Goal: Transaction & Acquisition: Purchase product/service

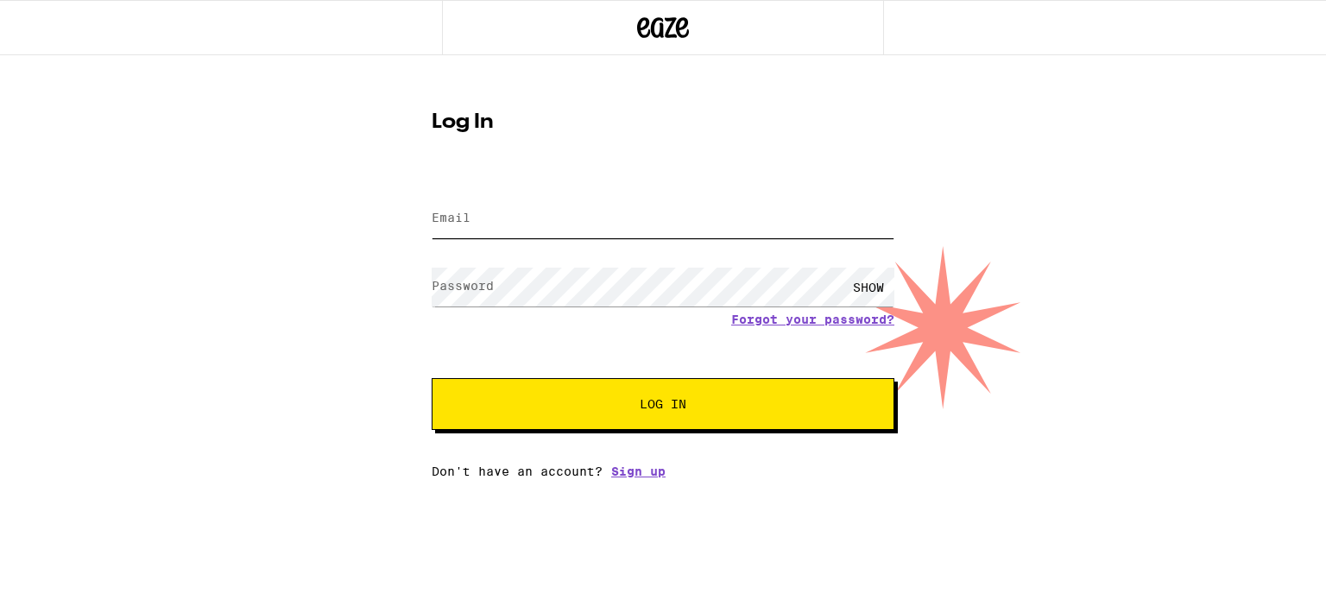
type input "whhackett3@yahoo.com"
click at [663, 402] on span "Log In" at bounding box center [663, 404] width 47 height 12
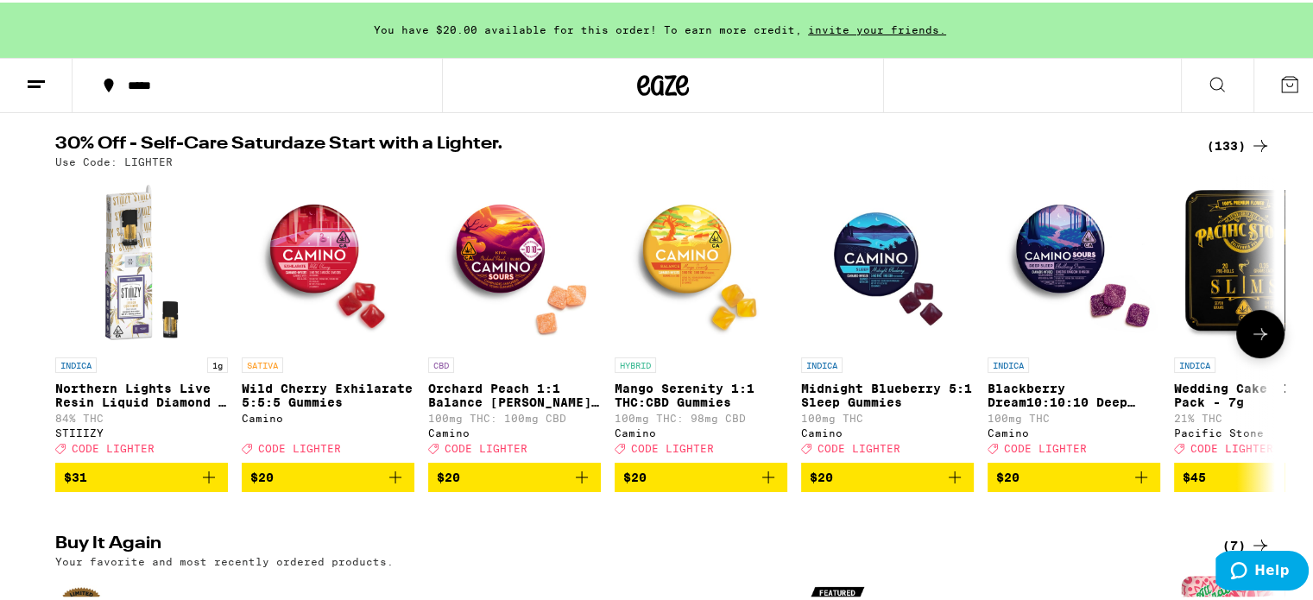
click at [1250, 324] on button at bounding box center [1260, 331] width 48 height 48
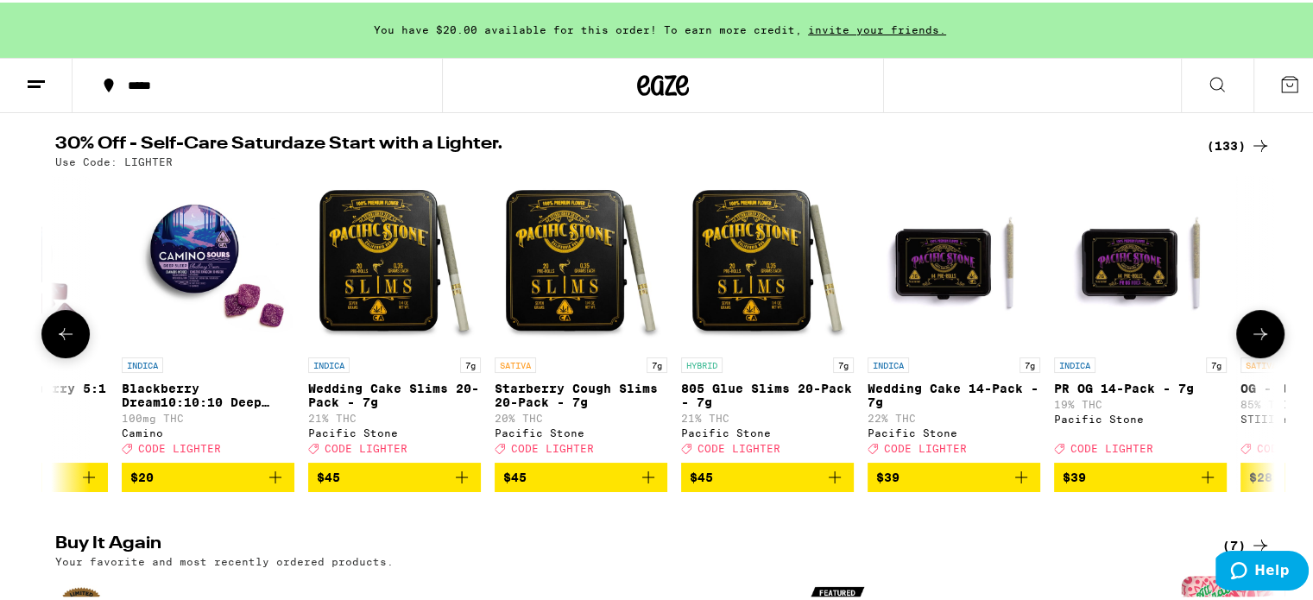
scroll to position [0, 1027]
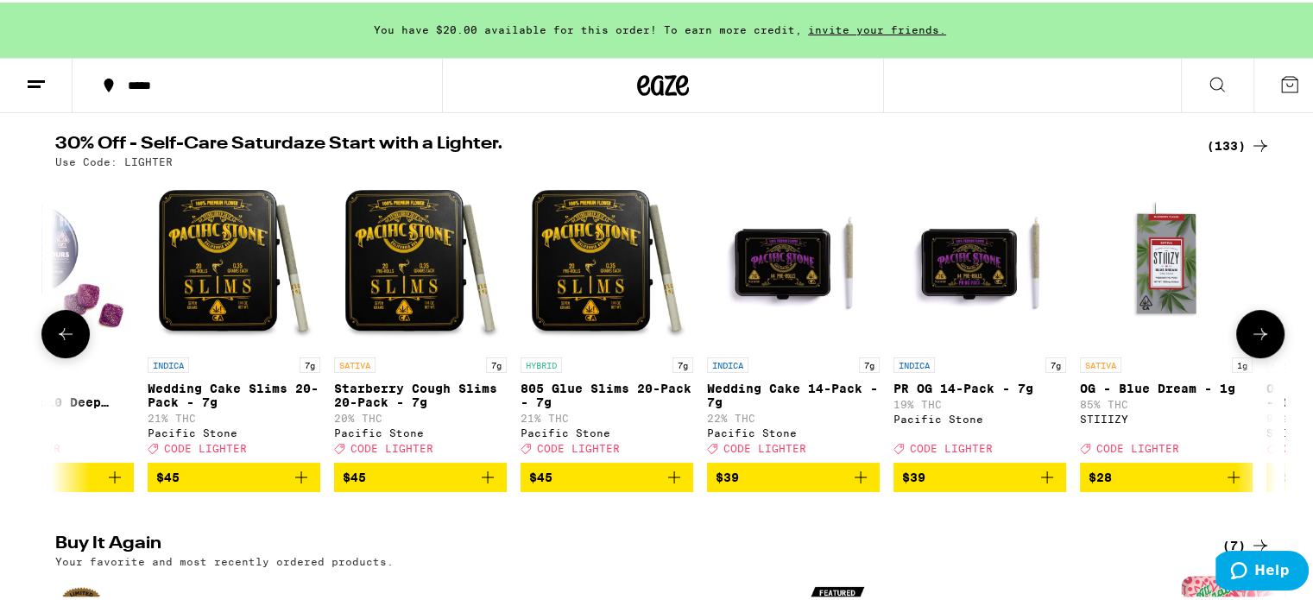
click at [1250, 324] on button at bounding box center [1260, 331] width 48 height 48
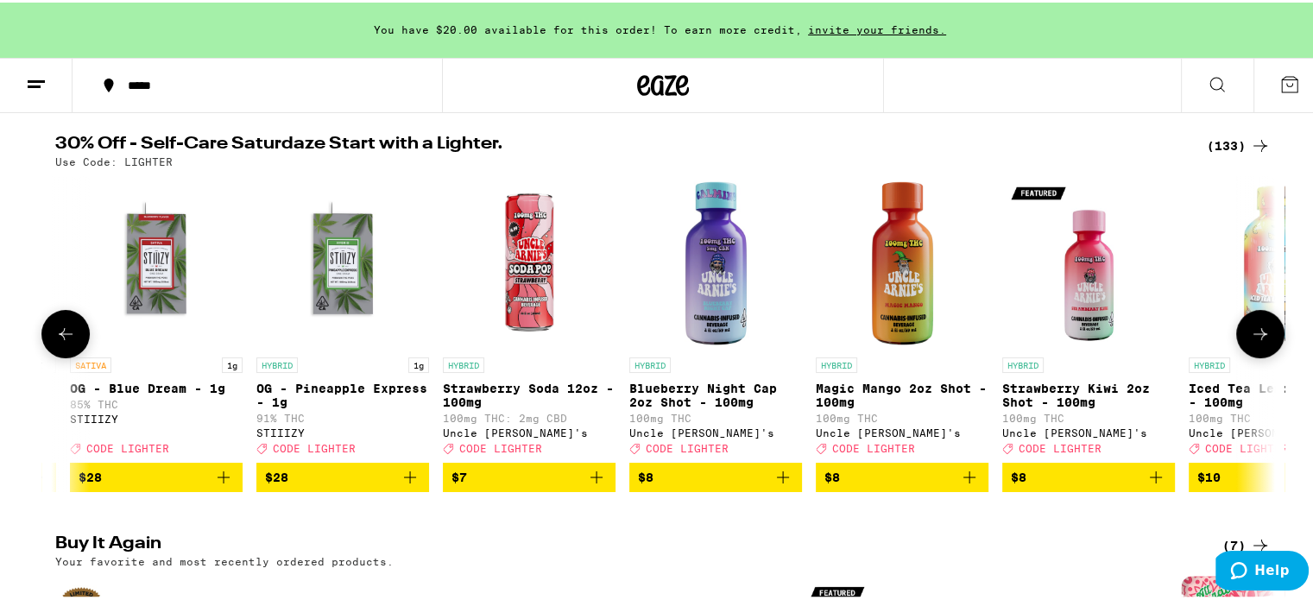
scroll to position [0, 2054]
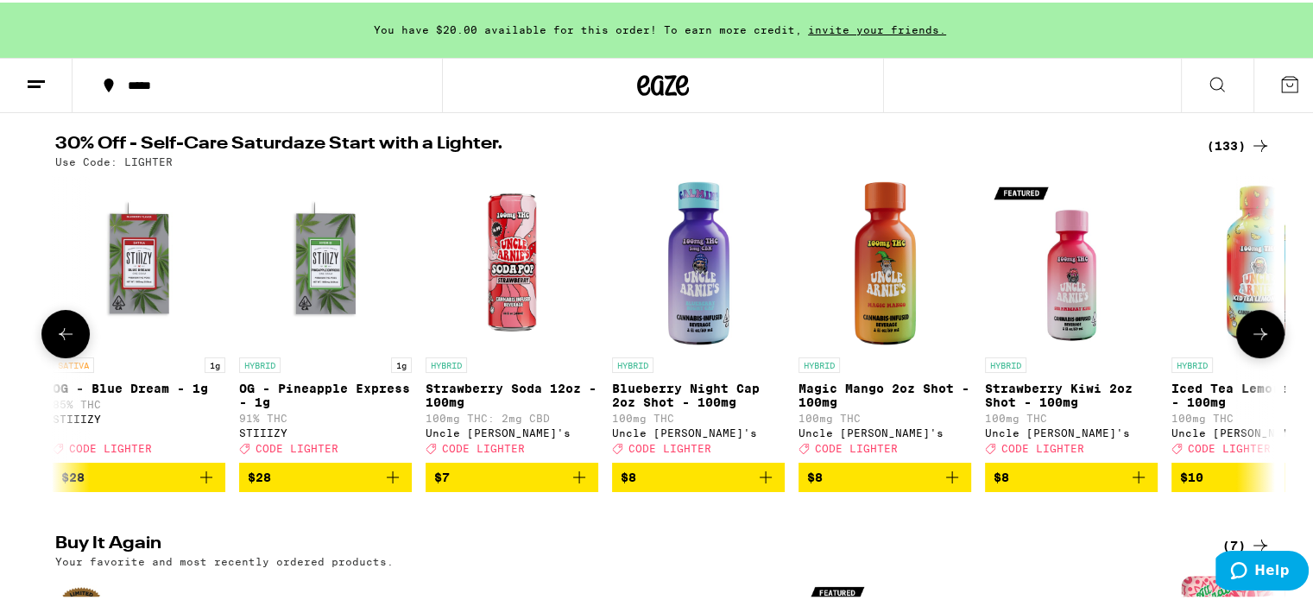
click at [1254, 338] on icon at bounding box center [1261, 331] width 14 height 12
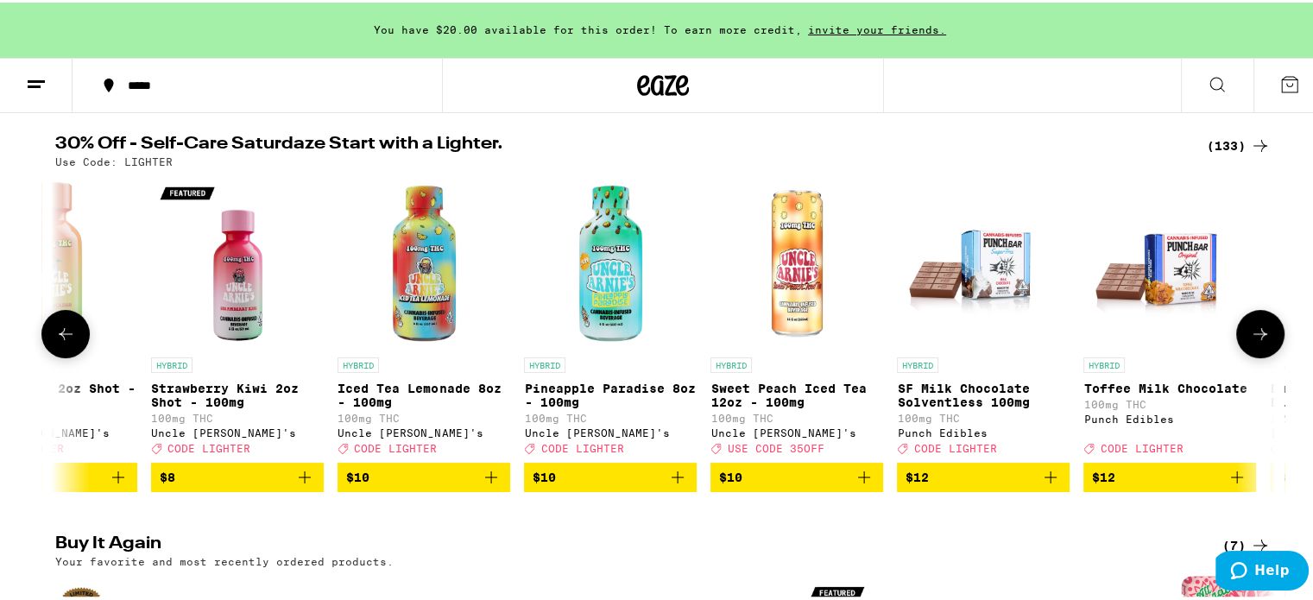
scroll to position [0, 3080]
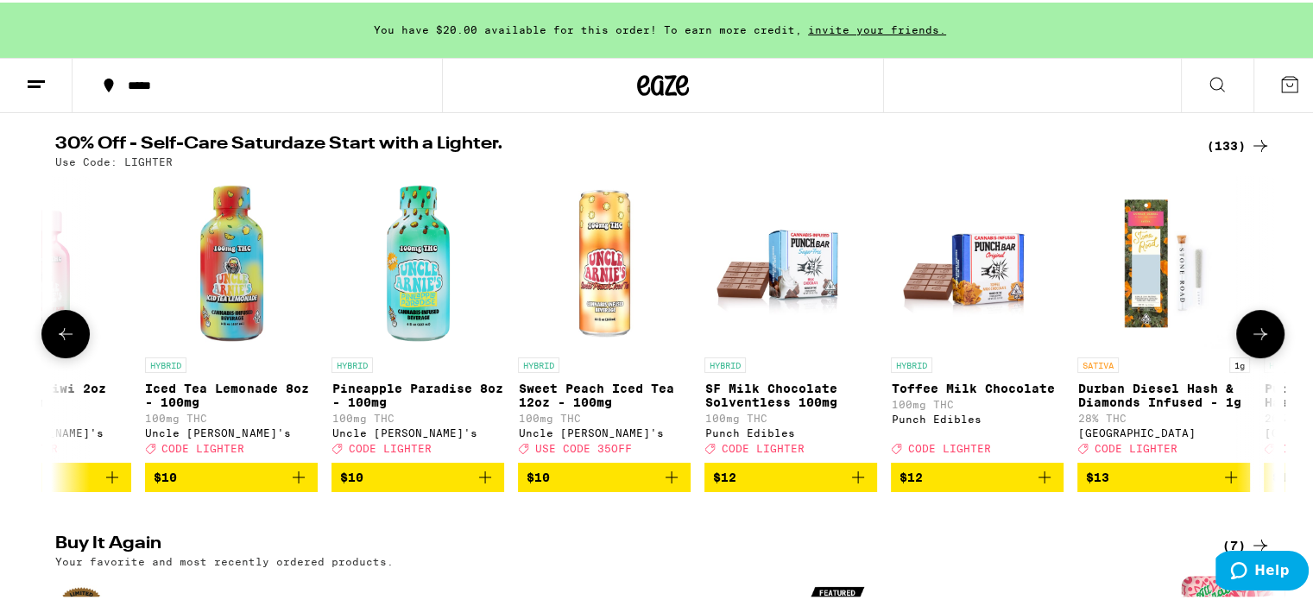
click at [1250, 342] on icon at bounding box center [1260, 331] width 21 height 21
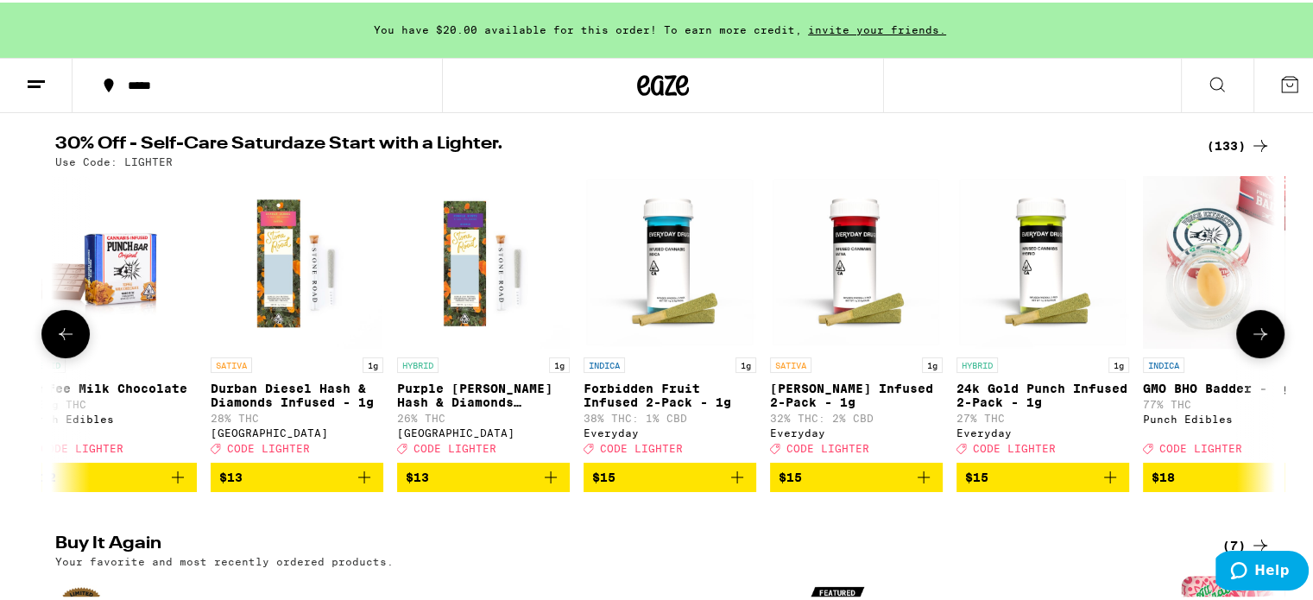
scroll to position [0, 4108]
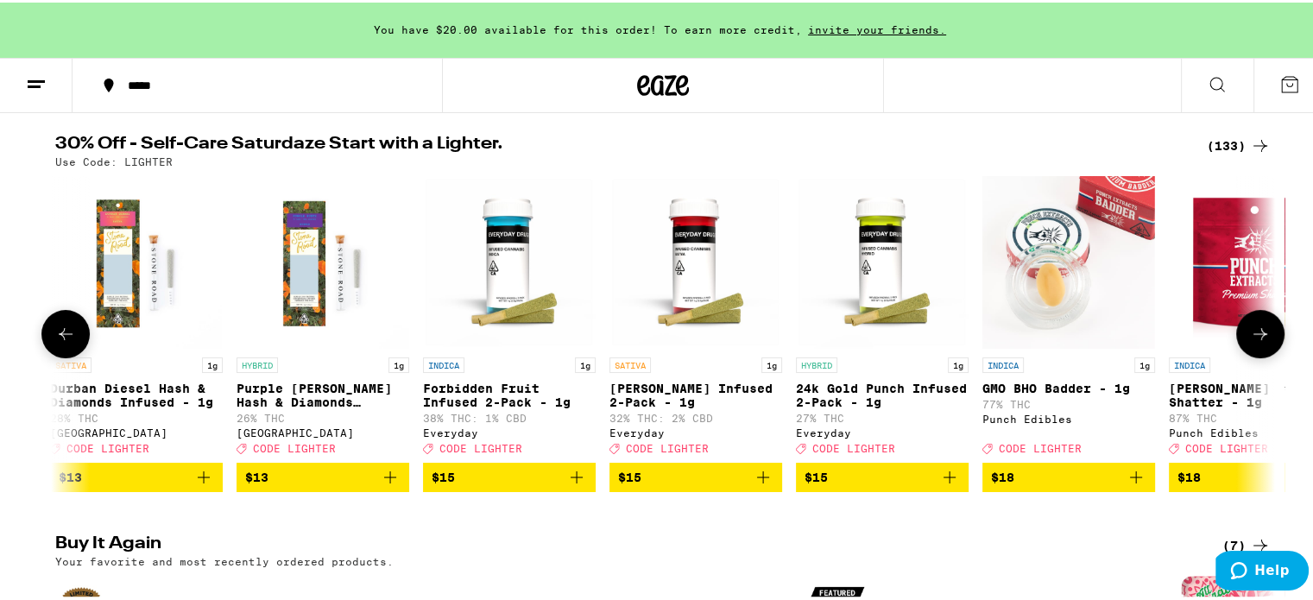
click at [66, 355] on button at bounding box center [65, 331] width 48 height 48
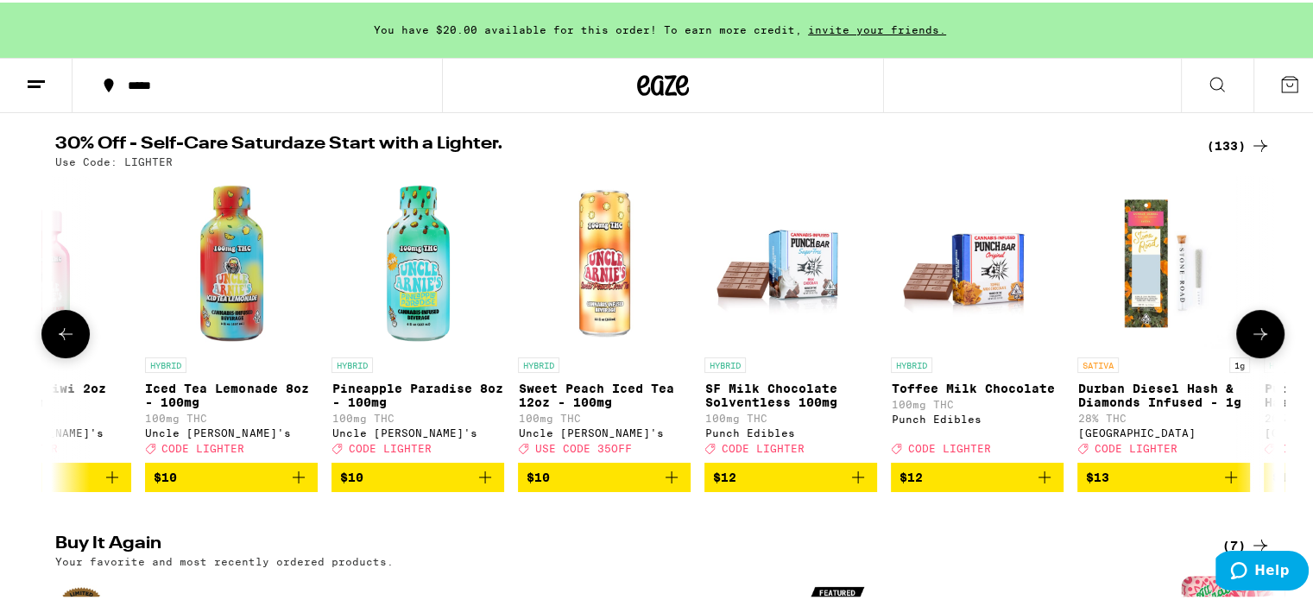
click at [66, 355] on button at bounding box center [65, 331] width 48 height 48
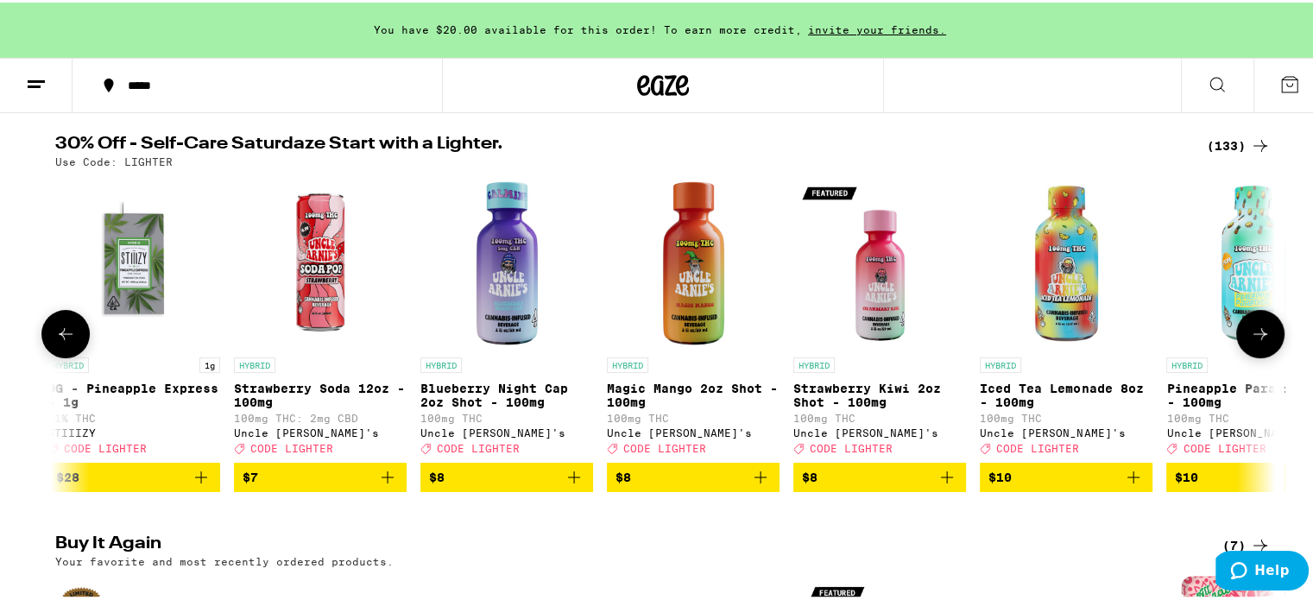
scroll to position [0, 2052]
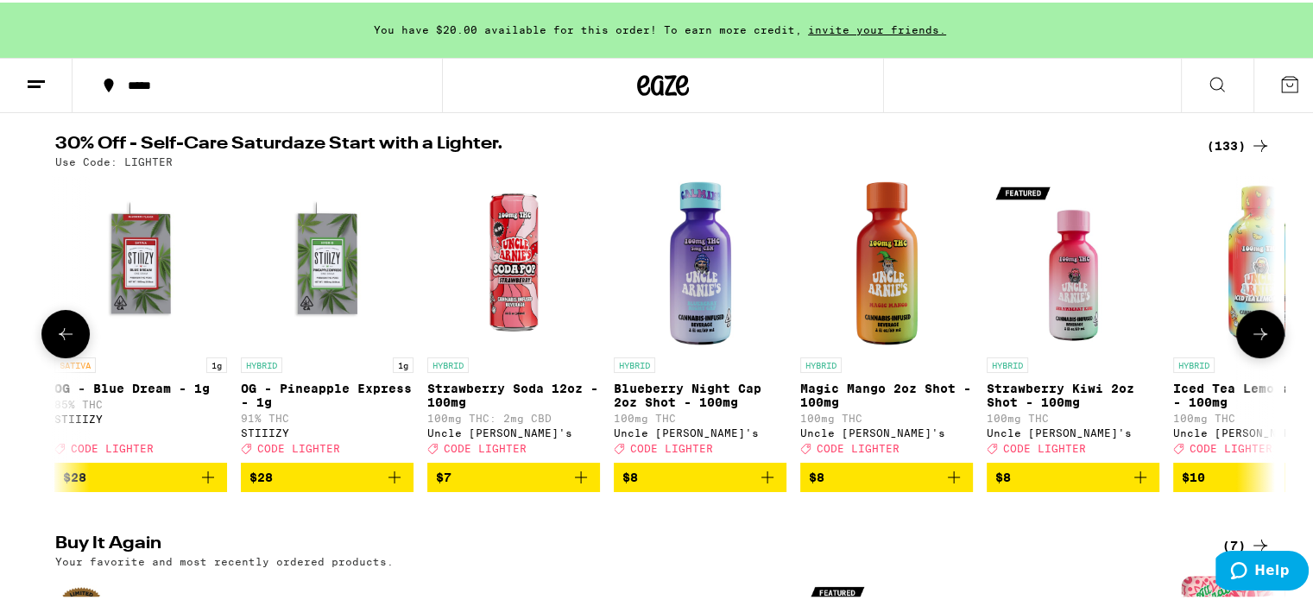
click at [66, 355] on button at bounding box center [65, 331] width 48 height 48
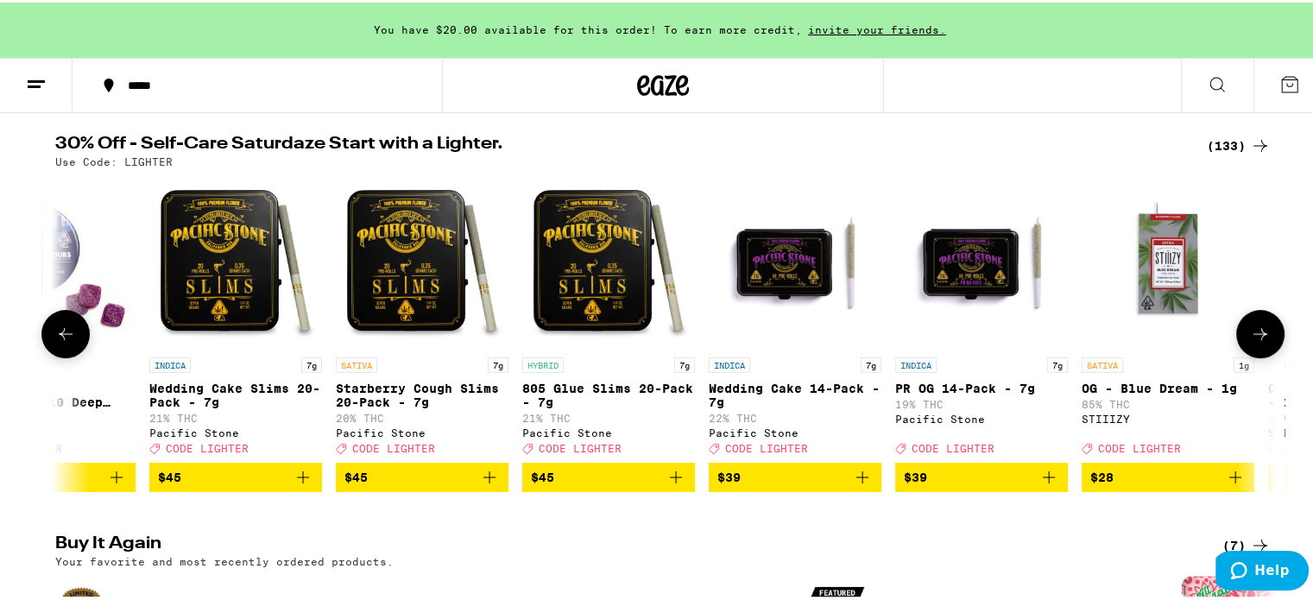
click at [66, 355] on button at bounding box center [65, 331] width 48 height 48
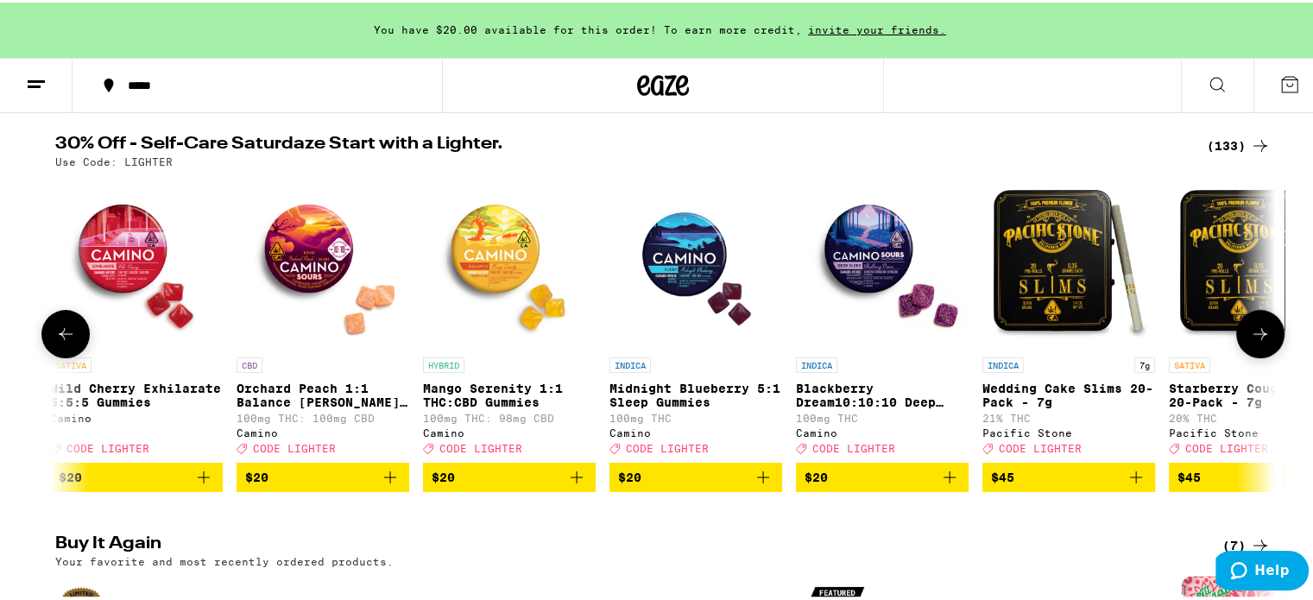
scroll to position [0, 0]
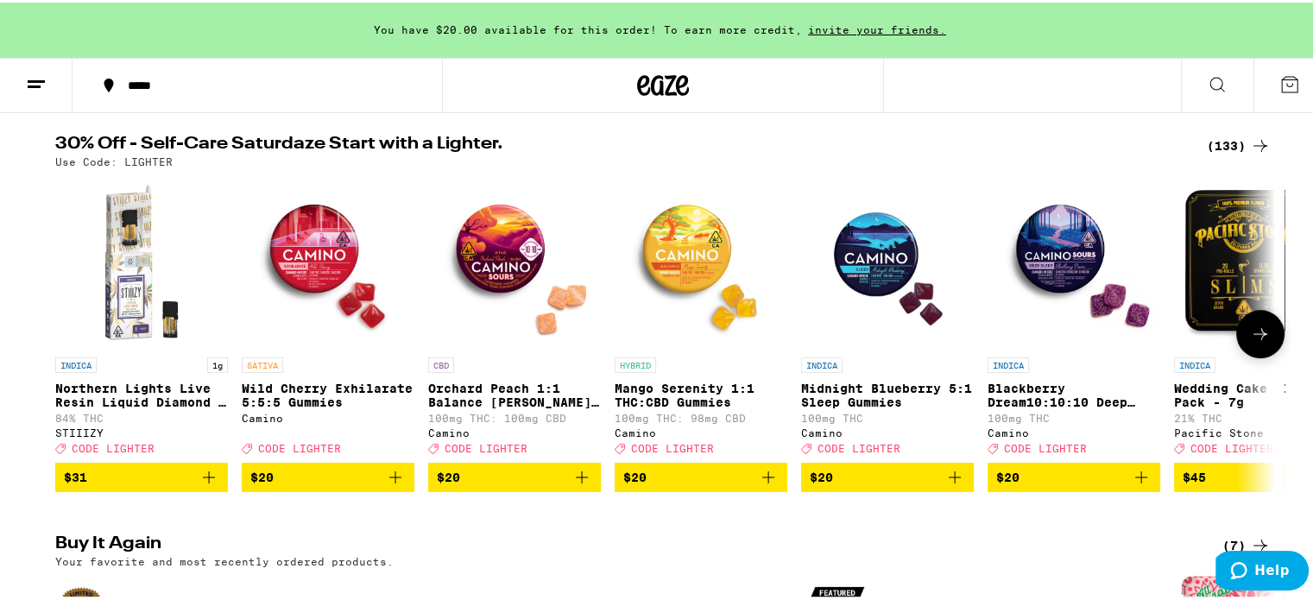
click at [66, 355] on div at bounding box center [65, 331] width 48 height 48
click at [1133, 483] on icon "Add to bag" at bounding box center [1141, 474] width 21 height 21
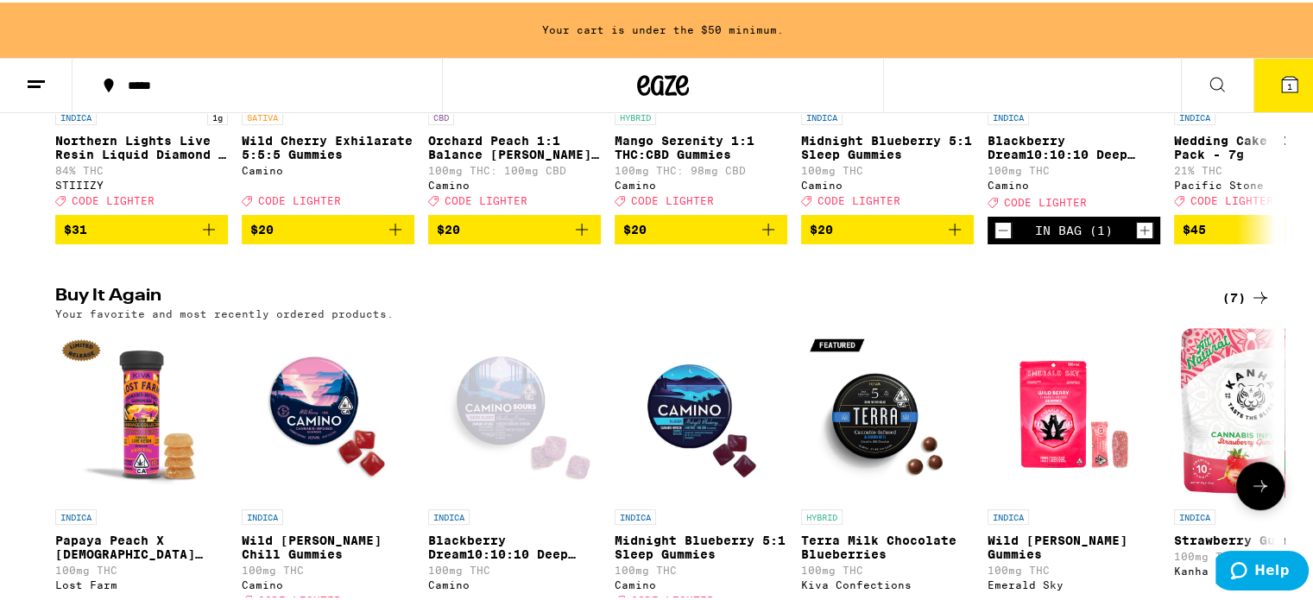
scroll to position [518, 0]
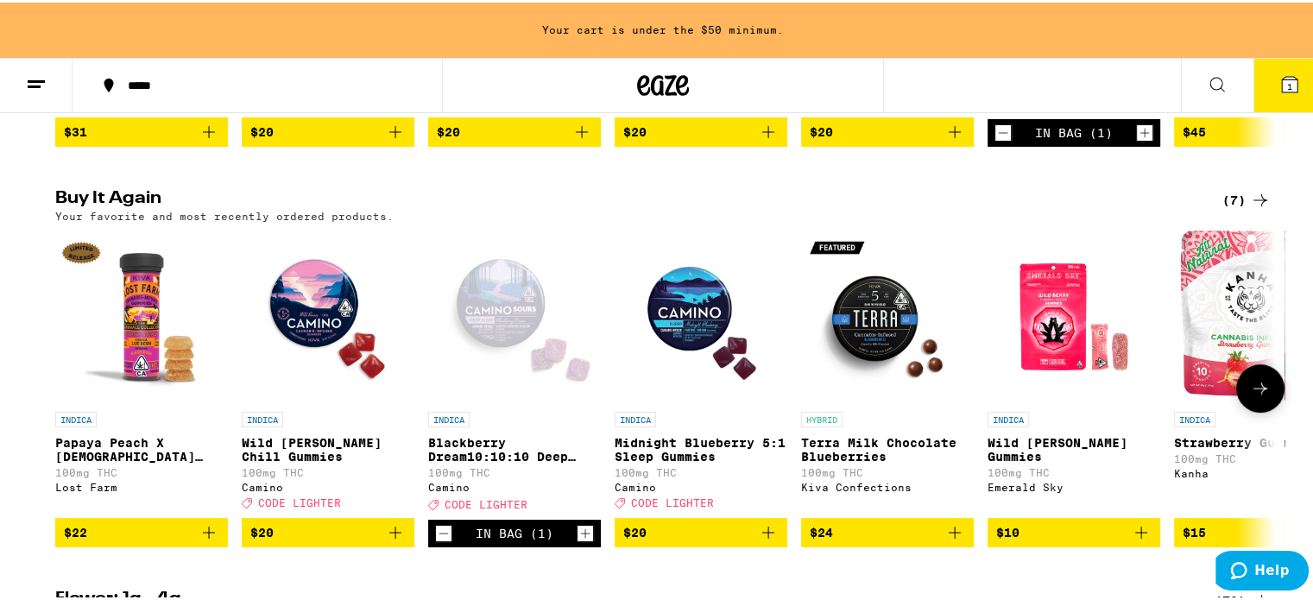
click at [273, 461] on p "Wild [PERSON_NAME] Chill Gummies" at bounding box center [328, 447] width 173 height 28
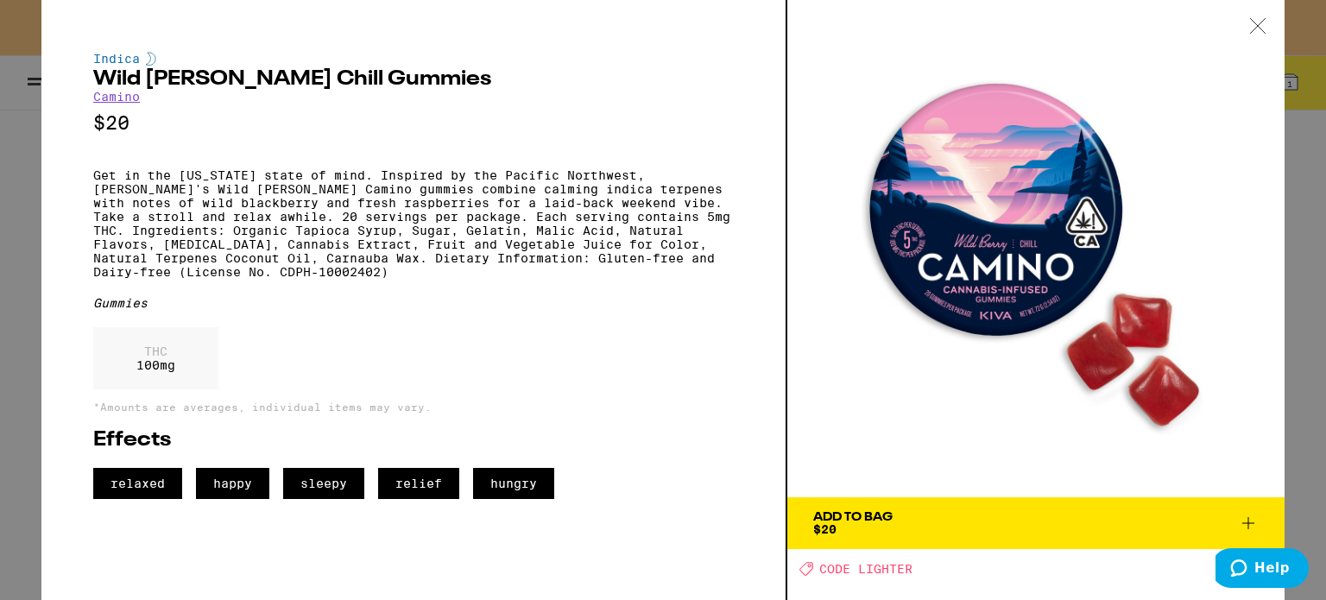
click at [1257, 521] on icon at bounding box center [1248, 523] width 21 height 21
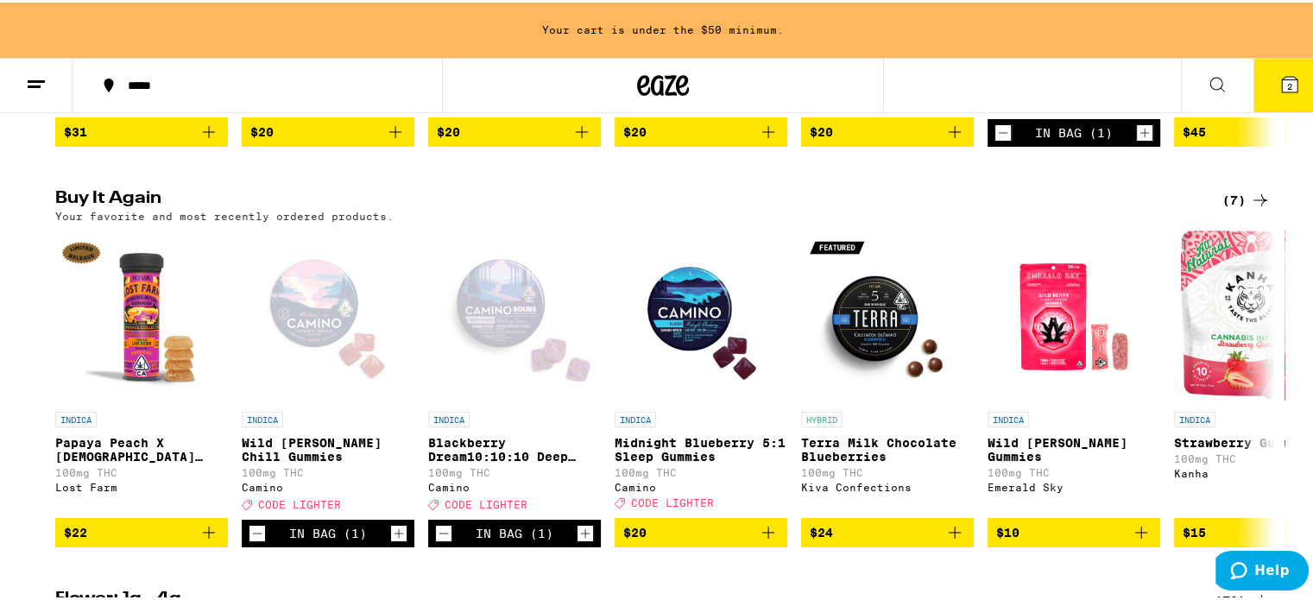
click at [391, 541] on icon "Increment" at bounding box center [399, 531] width 16 height 21
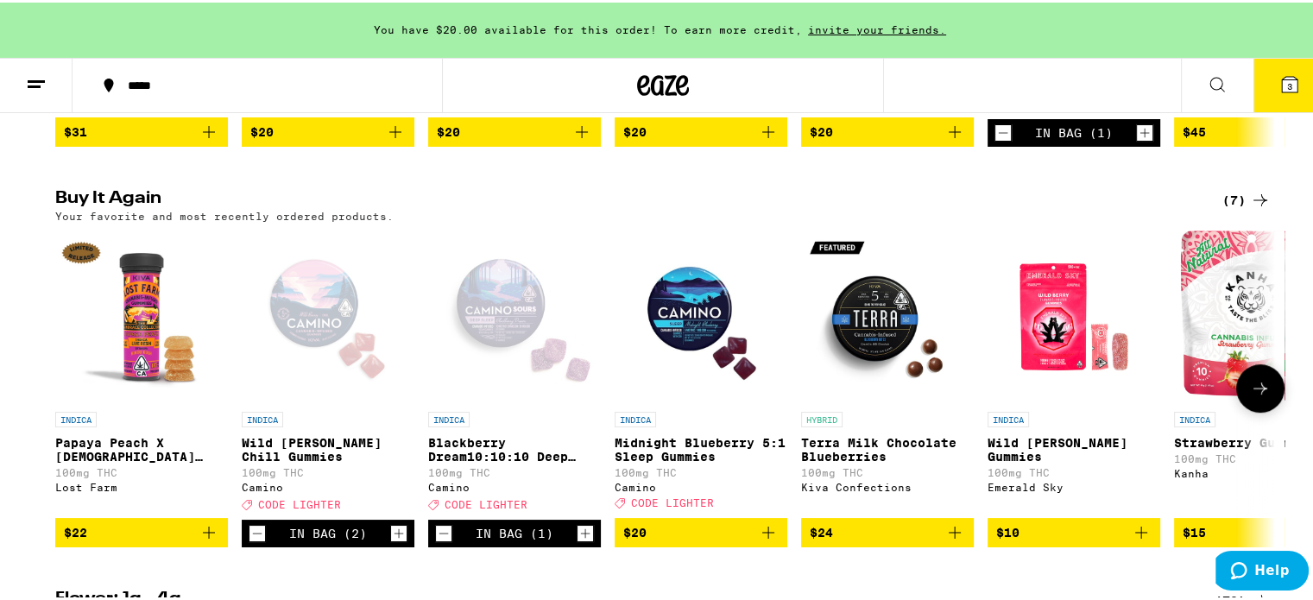
click at [396, 541] on icon "Increment" at bounding box center [399, 531] width 16 height 21
click at [394, 541] on icon "Increment" at bounding box center [399, 531] width 16 height 21
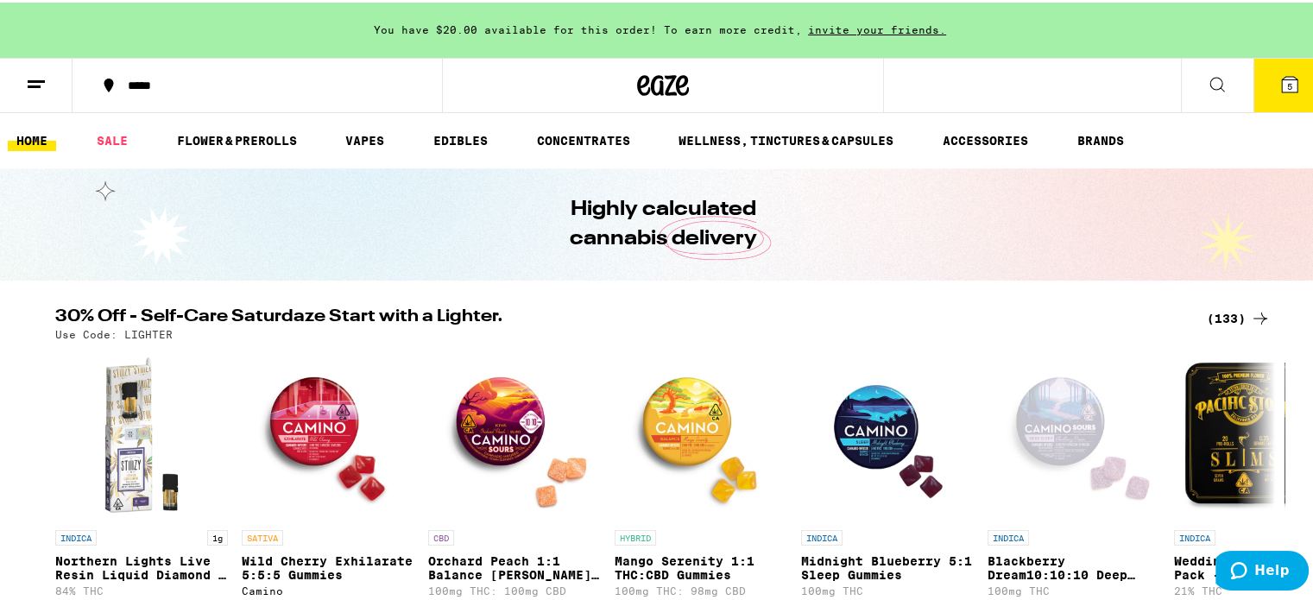
click at [1279, 76] on icon at bounding box center [1289, 82] width 21 height 21
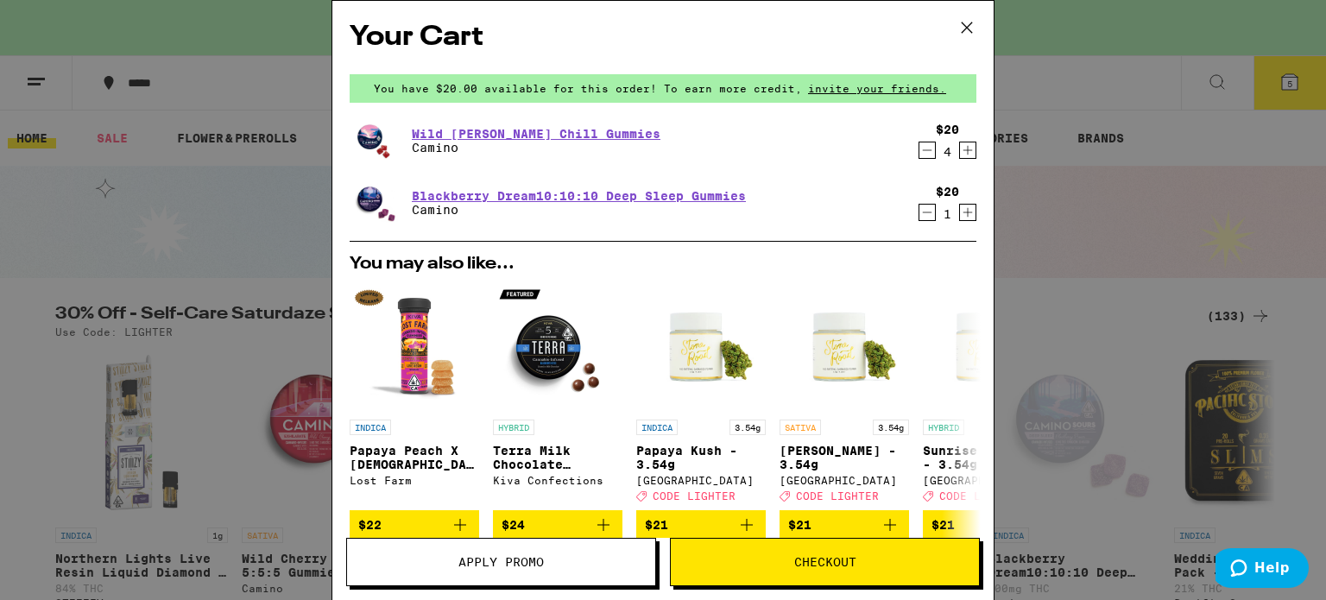
click at [559, 567] on span "Apply Promo" at bounding box center [501, 562] width 308 height 12
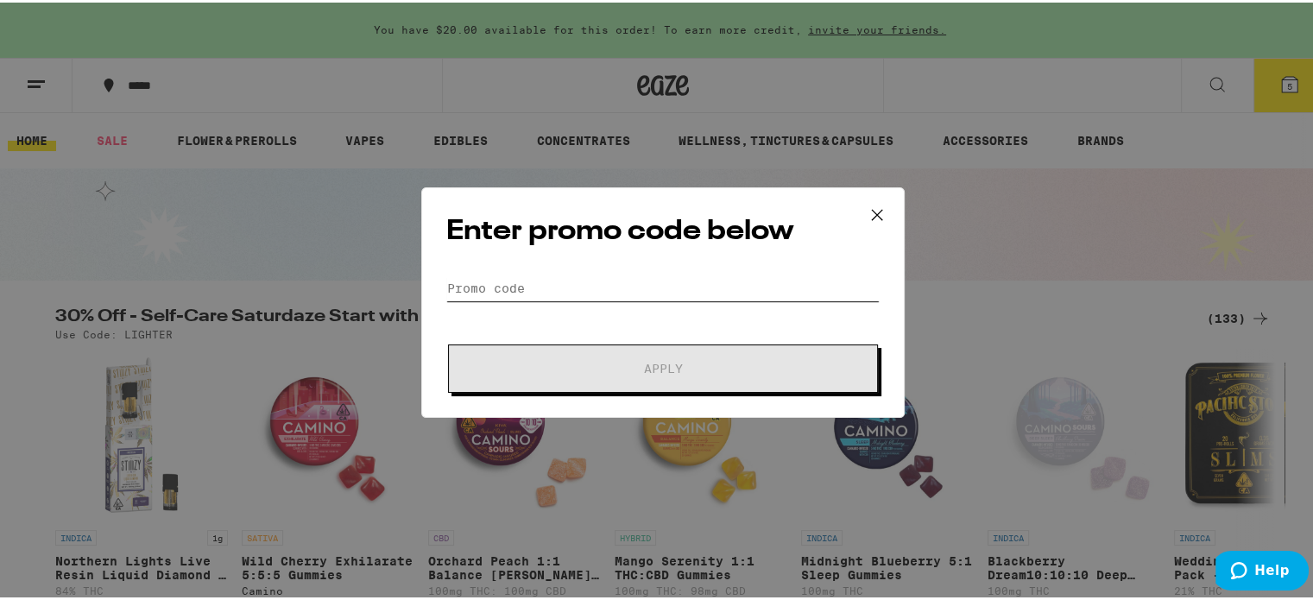
click at [603, 286] on input "Promo Code" at bounding box center [662, 286] width 433 height 26
paste input "404337"
type input "404337"
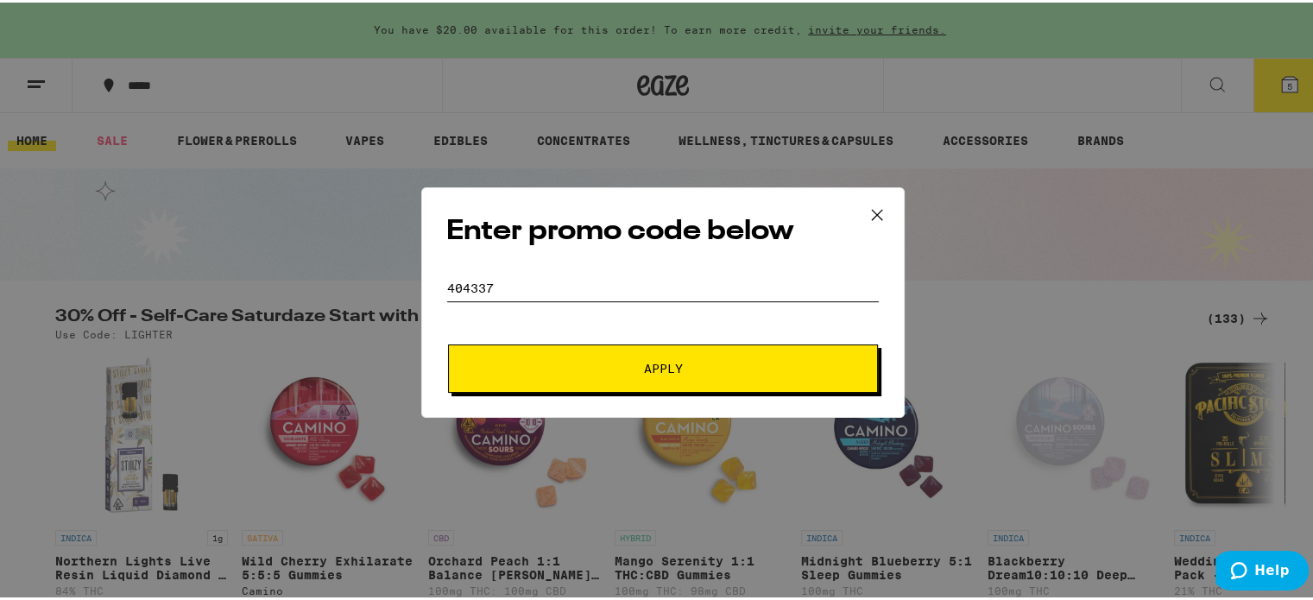
drag, startPoint x: 594, startPoint y: 286, endPoint x: 401, endPoint y: 279, distance: 193.5
click at [401, 279] on div "Enter promo code below Promo Code 404337 Apply" at bounding box center [663, 300] width 1326 height 600
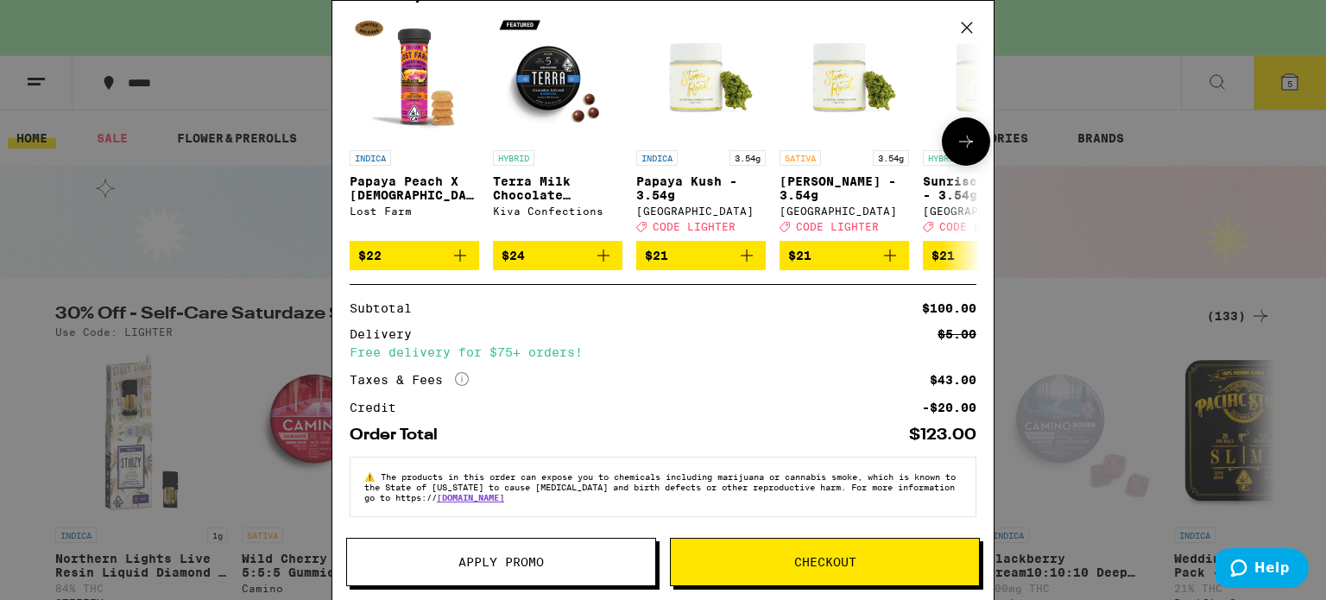
scroll to position [280, 0]
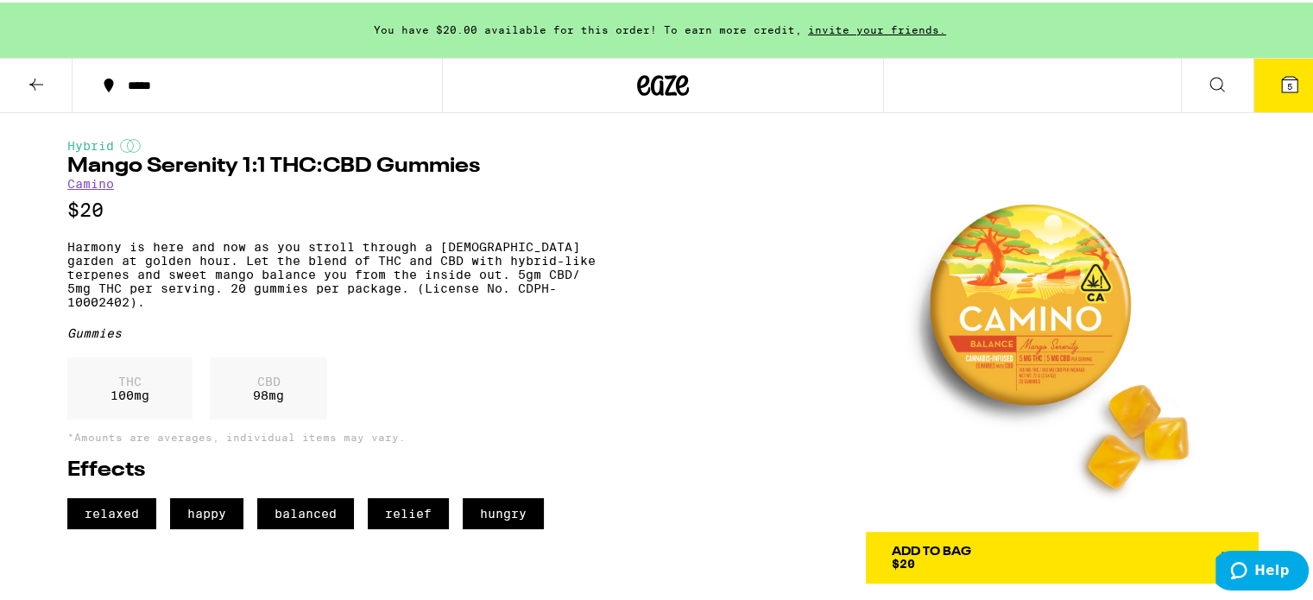
click at [1282, 76] on icon at bounding box center [1290, 82] width 16 height 16
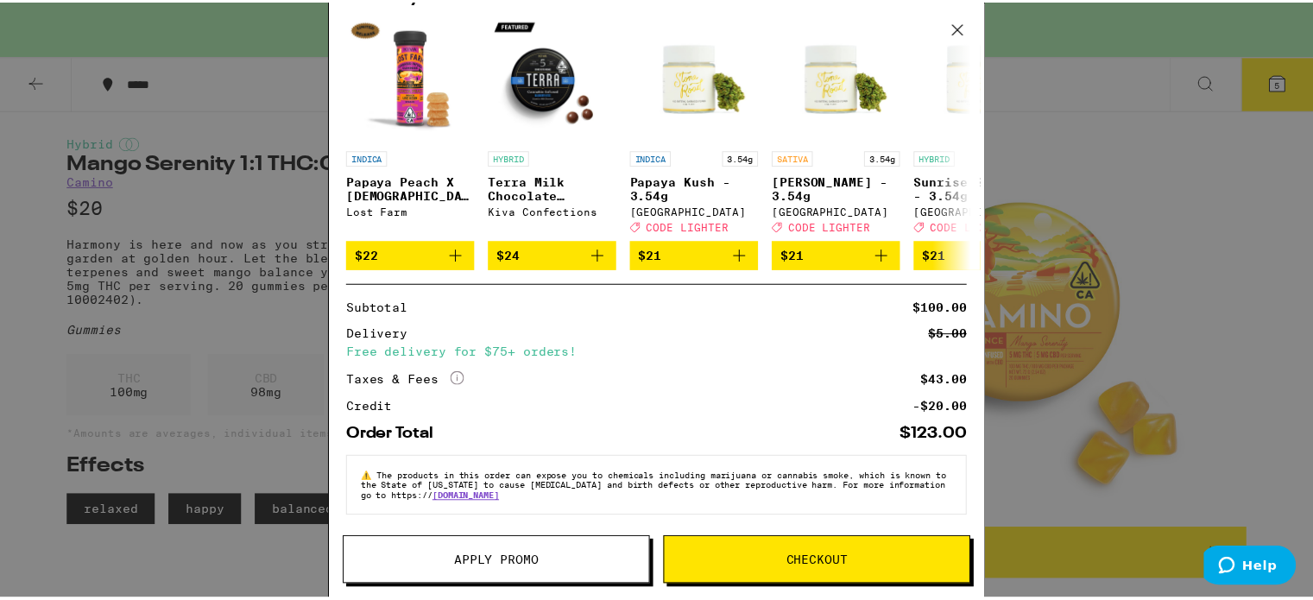
scroll to position [107, 0]
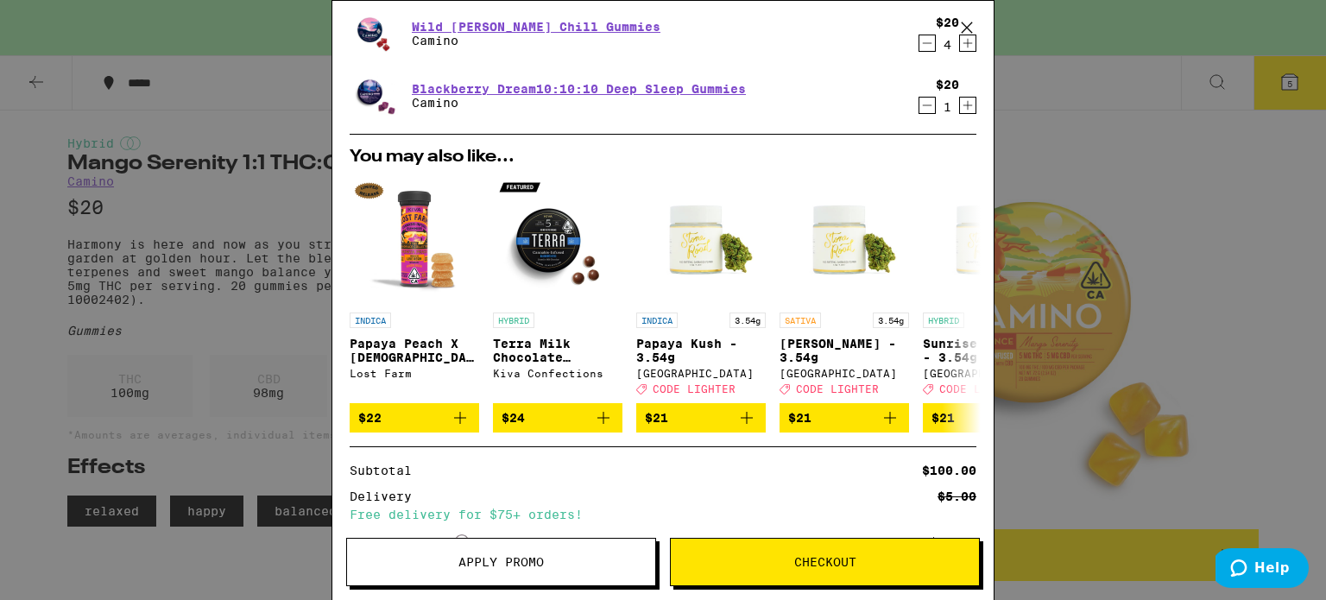
click at [460, 572] on button "Apply Promo" at bounding box center [501, 562] width 310 height 48
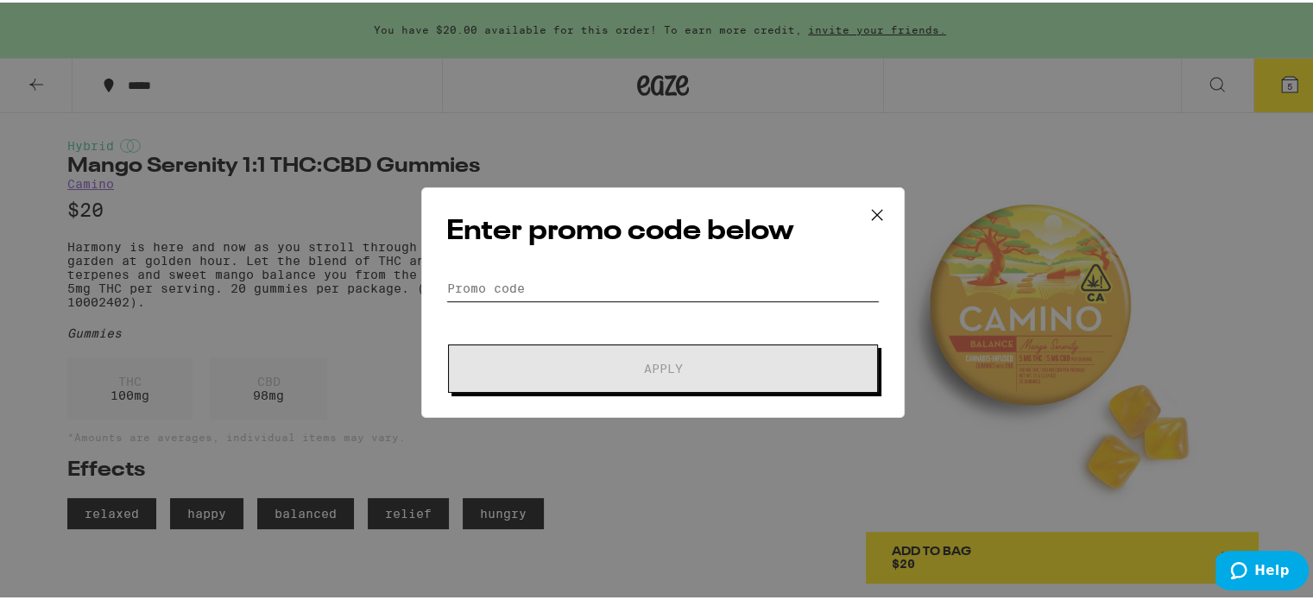
click at [501, 293] on input "Promo Code" at bounding box center [662, 286] width 433 height 26
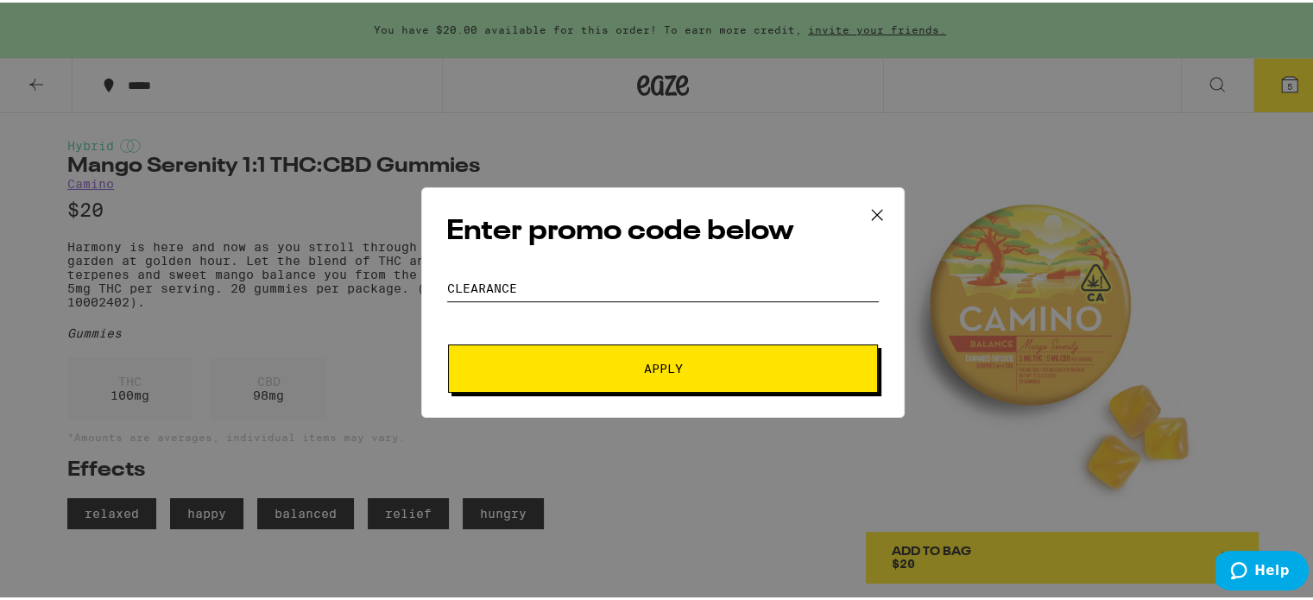
type input "CLEArance"
click at [588, 362] on span "Apply" at bounding box center [663, 366] width 311 height 12
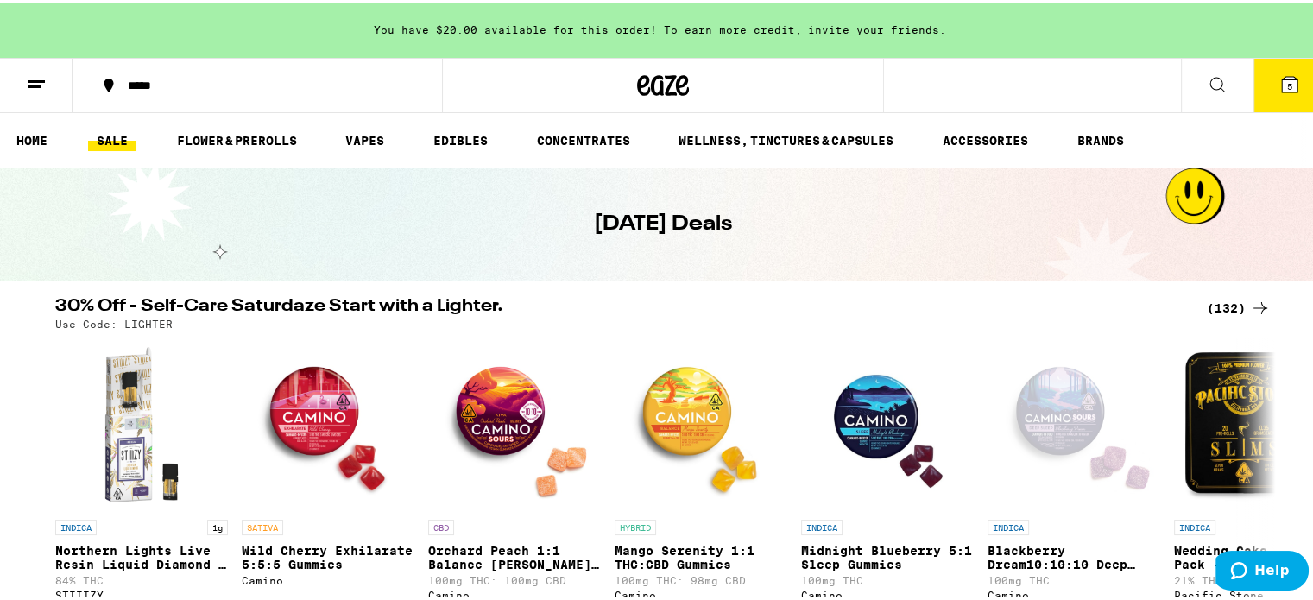
click at [1282, 89] on icon at bounding box center [1290, 82] width 16 height 16
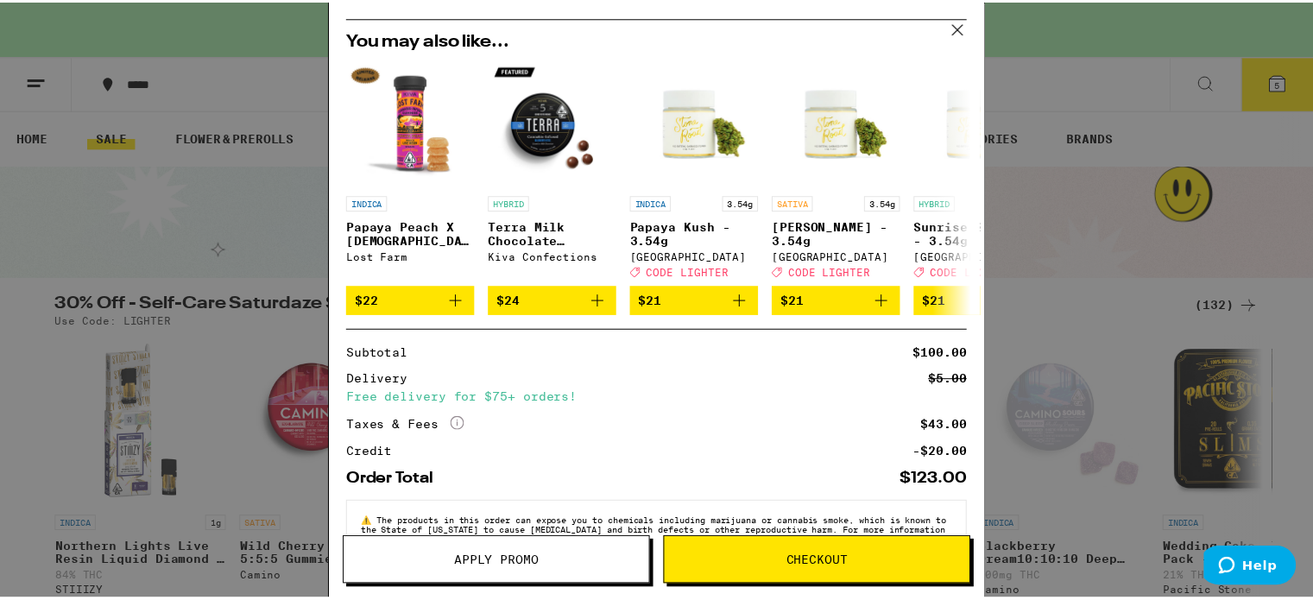
scroll to position [280, 0]
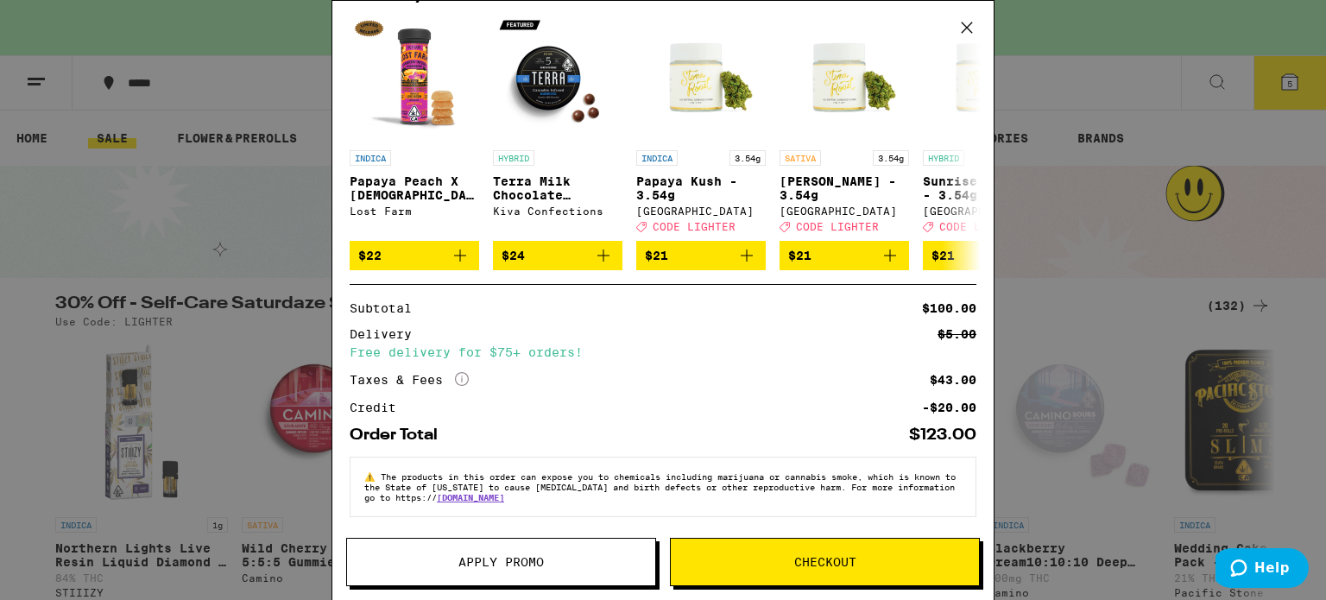
click at [575, 564] on span "Apply Promo" at bounding box center [501, 562] width 308 height 12
